Goal: Task Accomplishment & Management: Complete application form

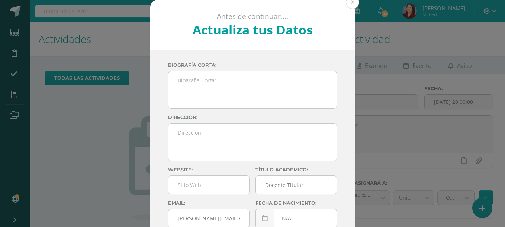
click at [66, 104] on div "Antes de continuar.... Actualiza tus Datos Herrera Gabriela GaNtApTQertj3ntwQ7Z…" at bounding box center [252, 140] width 499 height 280
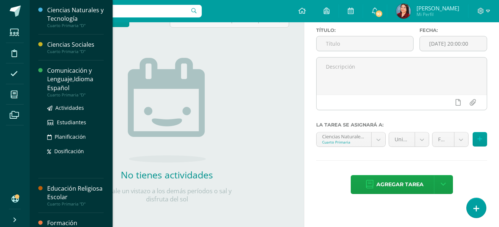
scroll to position [39, 0]
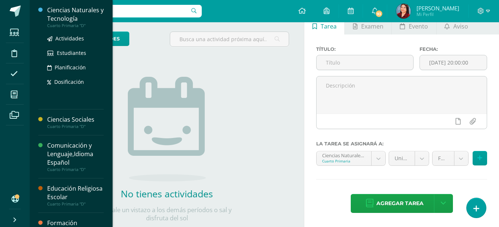
click at [72, 23] on div "Cuarto Primaria "D"" at bounding box center [75, 25] width 57 height 5
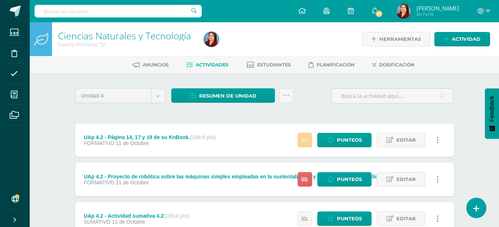
click at [301, 136] on link at bounding box center [305, 140] width 14 height 14
click at [377, 114] on div "Unidad 4 Unidad 1 Unidad 2 Unidad 3 Unidad 4 Resumen de unidad Descargar como H…" at bounding box center [264, 218] width 385 height 261
click at [342, 183] on span "Punteos" at bounding box center [349, 180] width 25 height 14
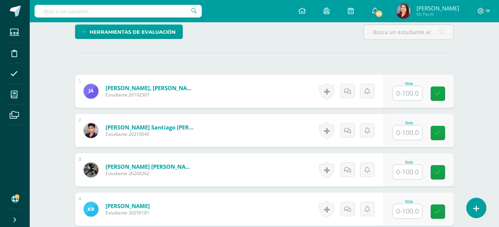
scroll to position [184, 0]
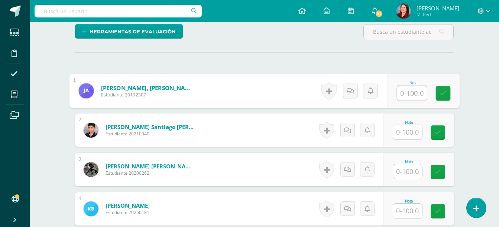
click at [407, 90] on input "text" at bounding box center [412, 93] width 30 height 15
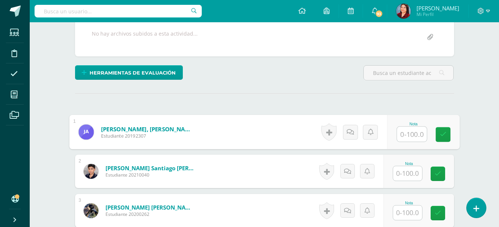
scroll to position [143, 0]
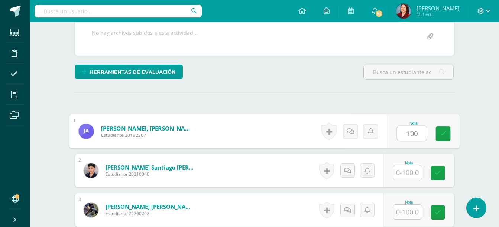
type input "100"
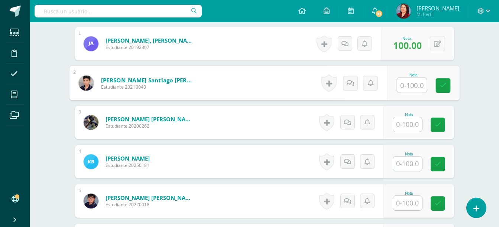
scroll to position [232, 0]
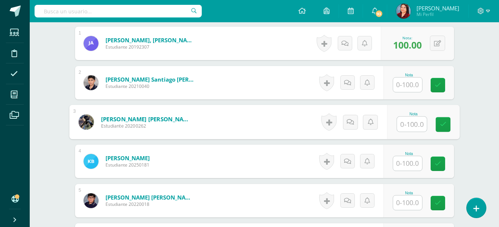
click at [407, 120] on input "text" at bounding box center [412, 124] width 30 height 15
type input "100"
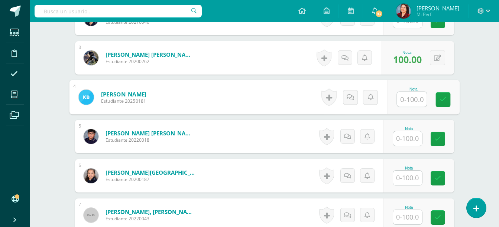
scroll to position [296, 0]
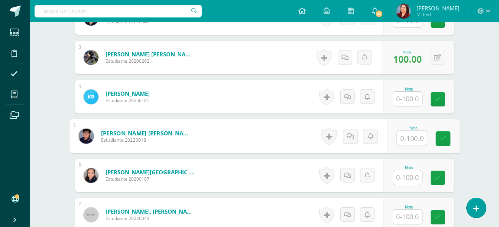
click at [409, 139] on input "text" at bounding box center [412, 138] width 30 height 15
type input "95"
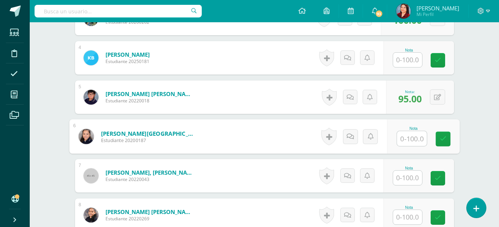
scroll to position [336, 0]
type input "100"
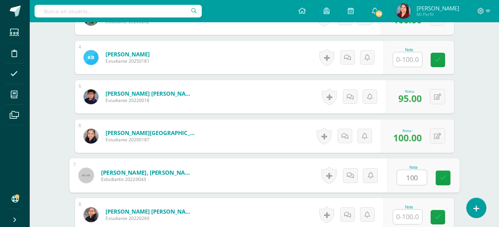
type input "100"
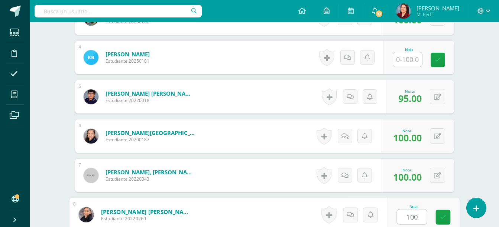
type input "100"
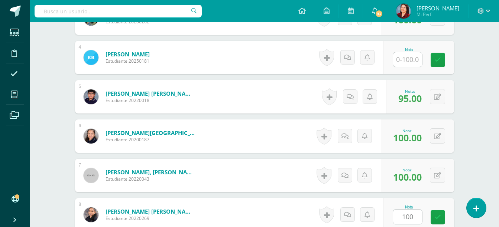
scroll to position [478, 0]
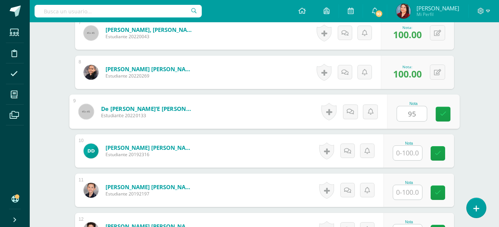
type input "95"
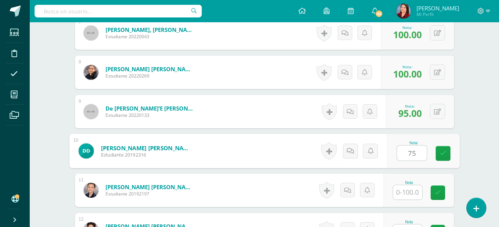
type input "75"
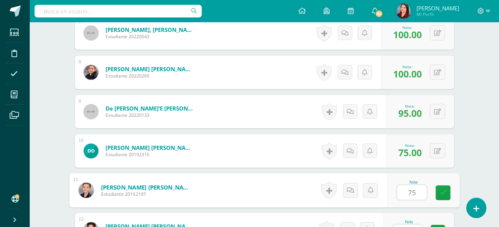
type input "75"
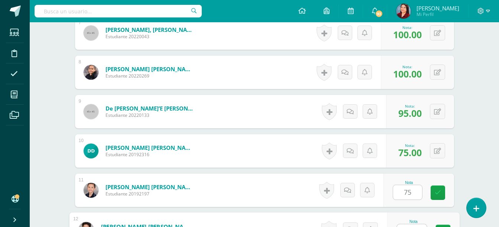
scroll to position [490, 0]
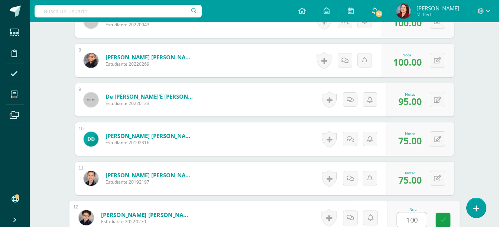
type input "100"
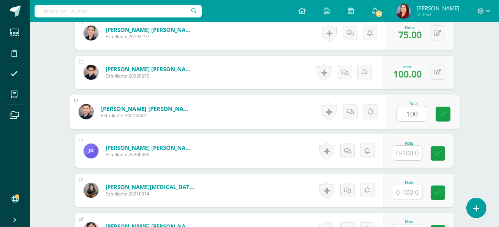
type input "100"
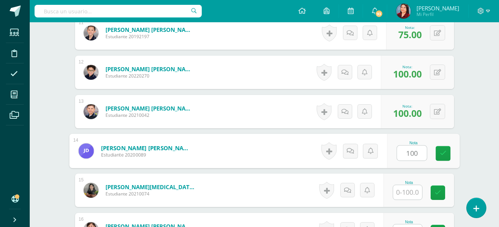
type input "100"
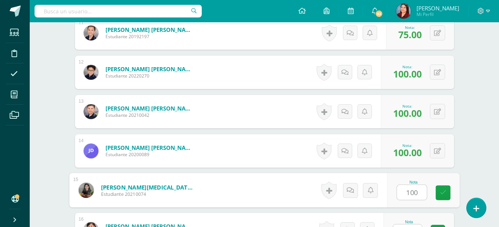
type input "100"
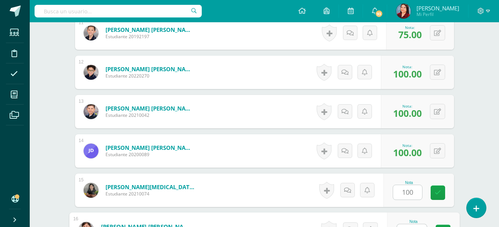
scroll to position [648, 0]
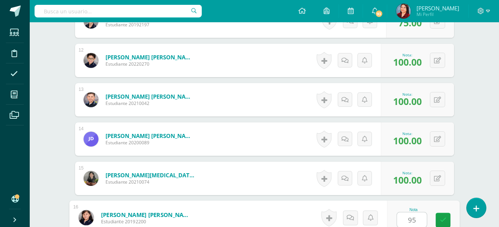
type input "95"
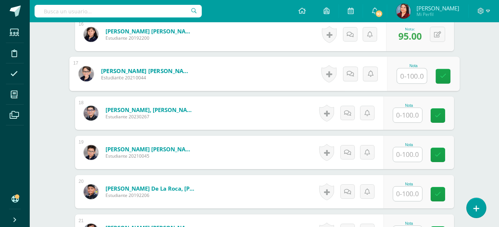
scroll to position [833, 0]
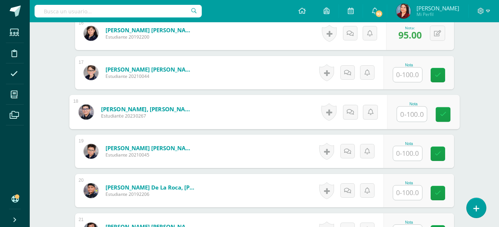
click at [408, 118] on input "text" at bounding box center [412, 114] width 30 height 15
type input "95"
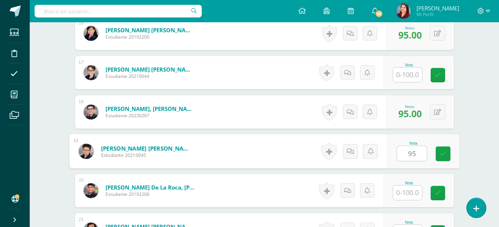
type input "95"
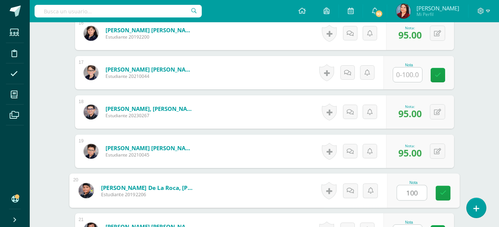
type input "100"
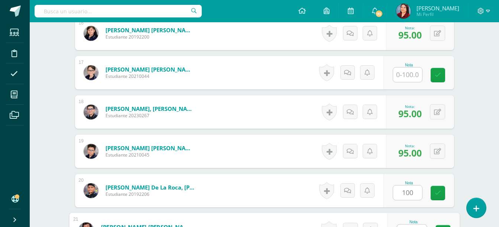
scroll to position [845, 0]
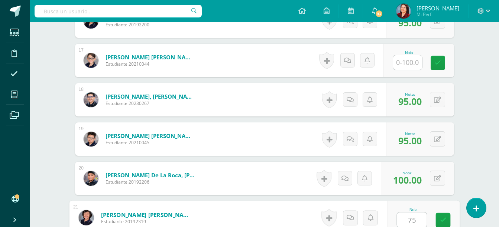
type input "75"
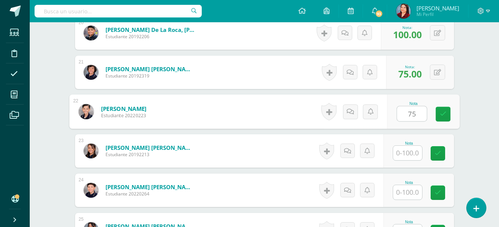
type input "75"
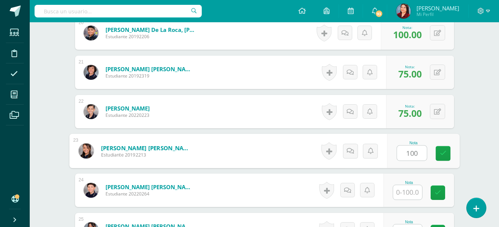
type input "100"
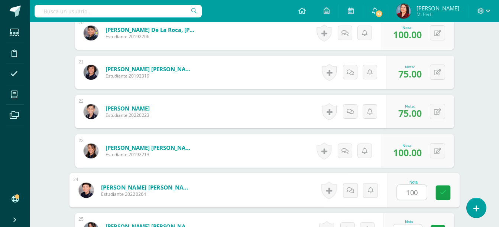
type input "100"
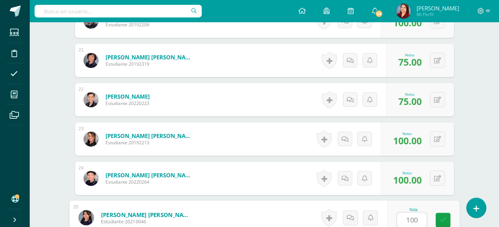
type input "100"
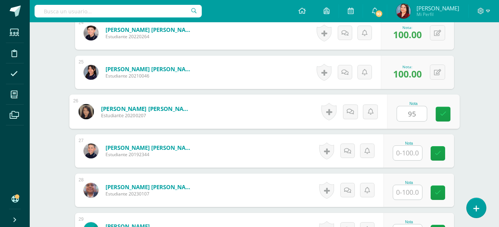
type input "95"
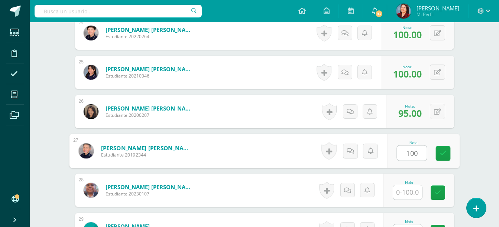
type input "100"
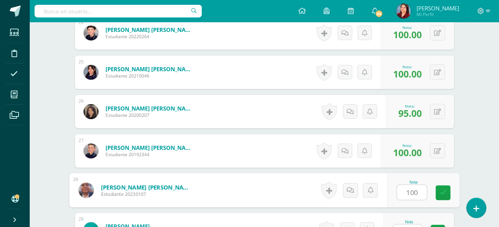
type input "100"
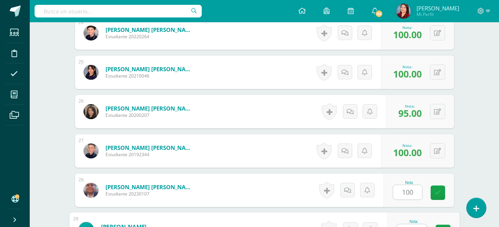
scroll to position [1160, 0]
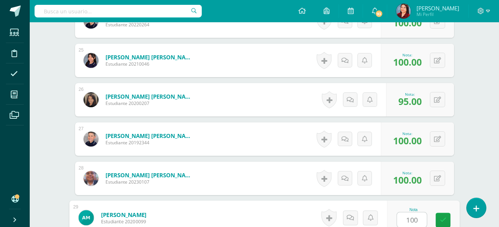
type input "100"
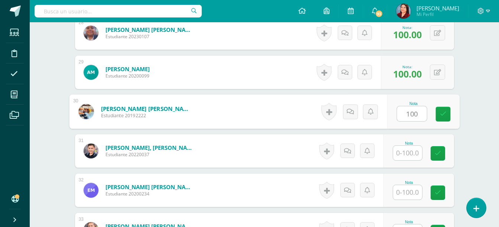
type input "100"
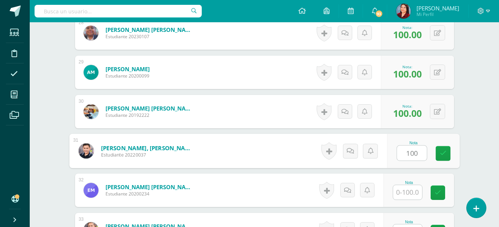
type input "100"
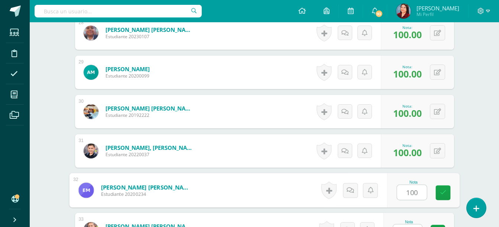
type input "100"
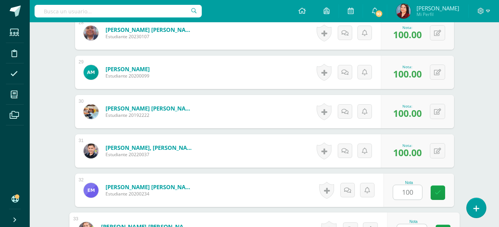
scroll to position [1318, 0]
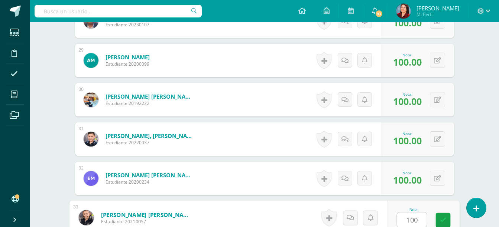
type input "100"
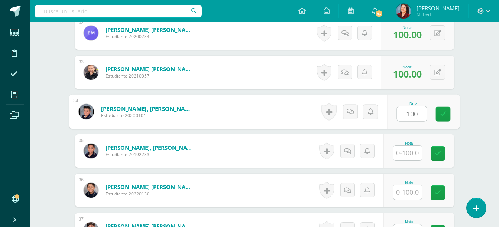
type input "100"
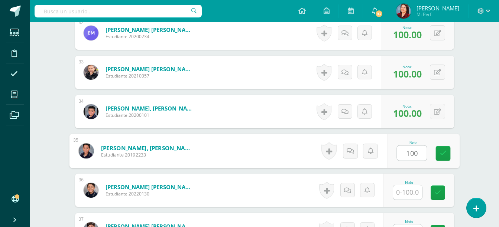
type input "100"
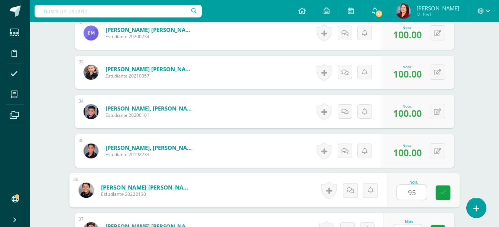
type input "95"
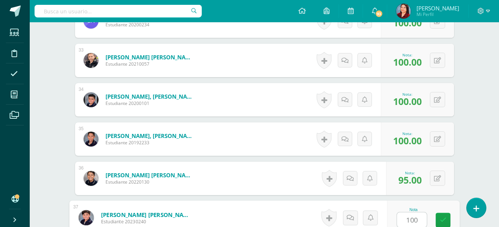
type input "100"
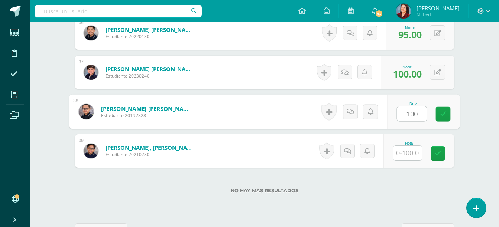
type input "100"
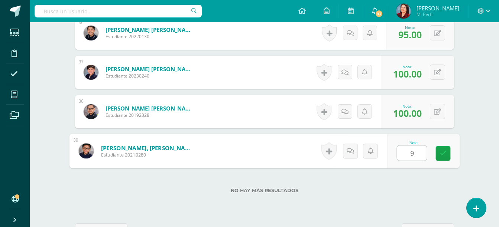
type input "95"
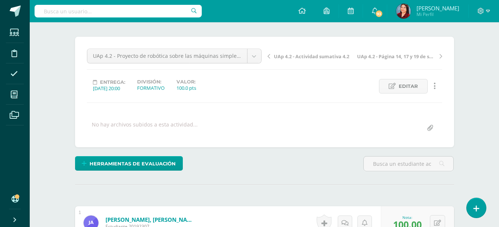
scroll to position [0, 0]
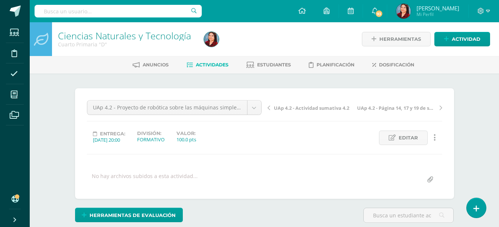
click at [98, 35] on link "Ciencias Naturales y Tecnología" at bounding box center [124, 35] width 133 height 13
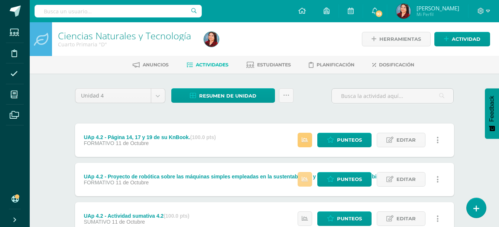
click at [301, 180] on link at bounding box center [305, 179] width 14 height 14
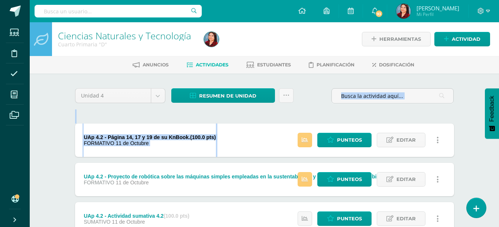
drag, startPoint x: 381, startPoint y: 112, endPoint x: 314, endPoint y: 136, distance: 70.9
click at [314, 136] on div "Unidad 4 Unidad 1 Unidad 2 Unidad 3 Unidad 4 Resumen de unidad Descargar como H…" at bounding box center [264, 218] width 385 height 261
click at [312, 136] on link at bounding box center [305, 140] width 14 height 14
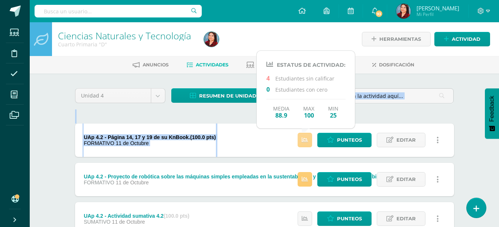
click at [308, 138] on icon at bounding box center [305, 140] width 6 height 6
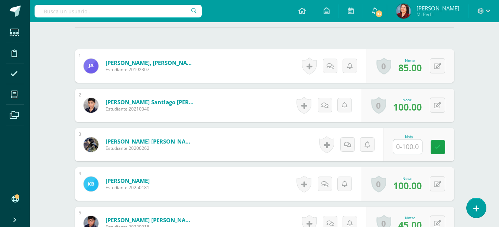
scroll to position [209, 0]
click at [417, 146] on input "text" at bounding box center [407, 146] width 29 height 14
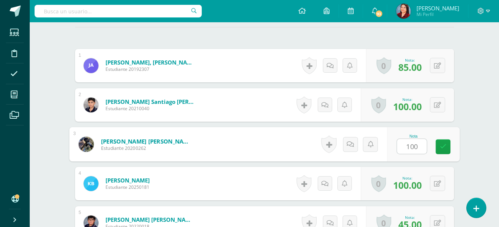
scroll to position [210, 0]
type input "100"
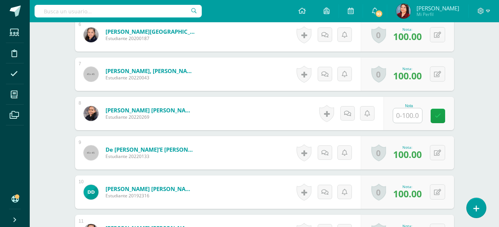
scroll to position [436, 0]
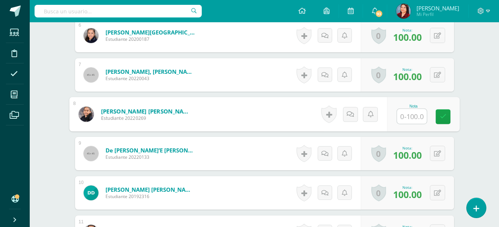
click at [405, 117] on input "text" at bounding box center [412, 116] width 30 height 15
type input "100"
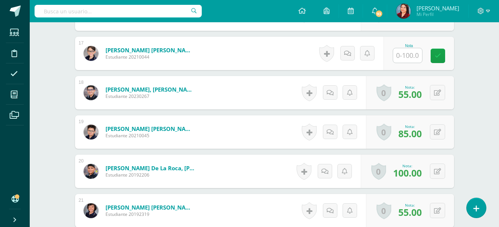
scroll to position [856, 0]
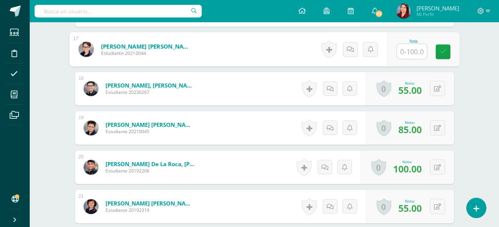
click at [409, 53] on input "text" at bounding box center [412, 51] width 30 height 15
type input "100"
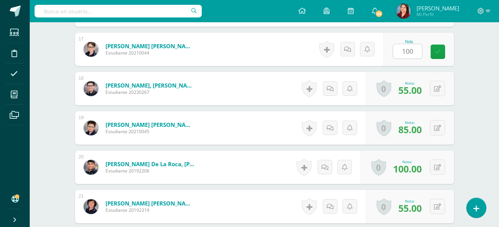
click at [472, 97] on div "Ciencias Naturales y Tecnología Cuarto Primaria "D" Herramientas Detalle de asi…" at bounding box center [264, 92] width 469 height 1852
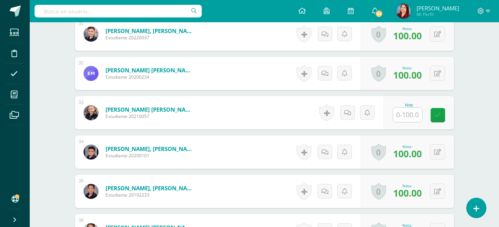
scroll to position [1424, 0]
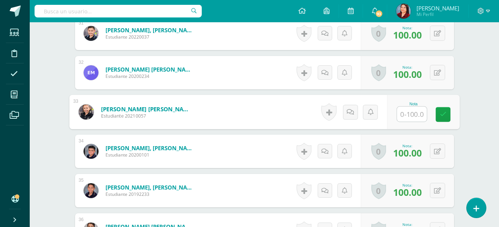
click at [411, 110] on input "text" at bounding box center [412, 114] width 30 height 15
type input "100"
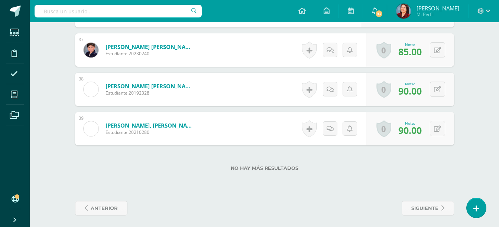
scroll to position [1647, 0]
